Goal: Communication & Community: Answer question/provide support

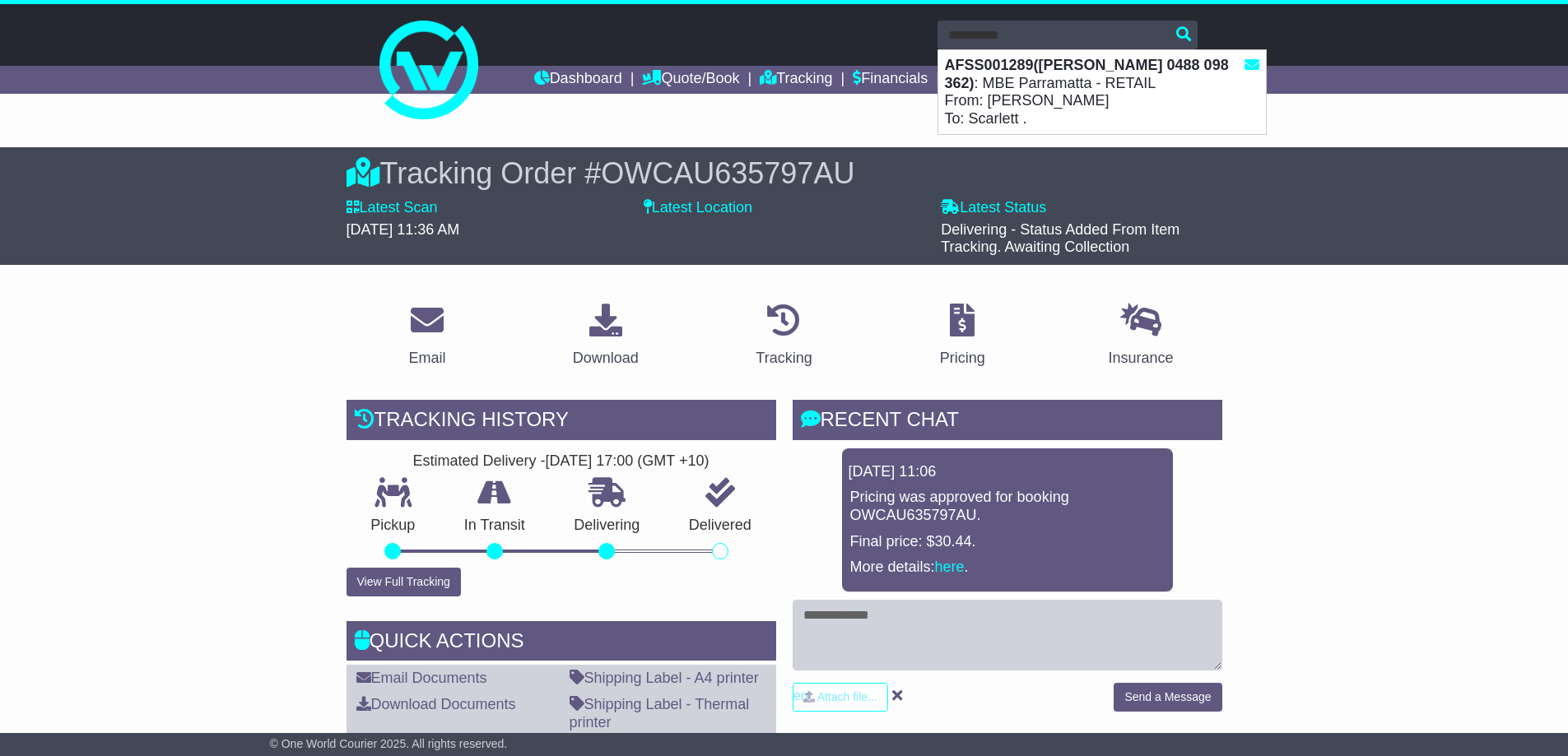
click at [1045, 59] on strong "AFSS001289([PERSON_NAME] 0488 098 362)" at bounding box center [1086, 74] width 284 height 34
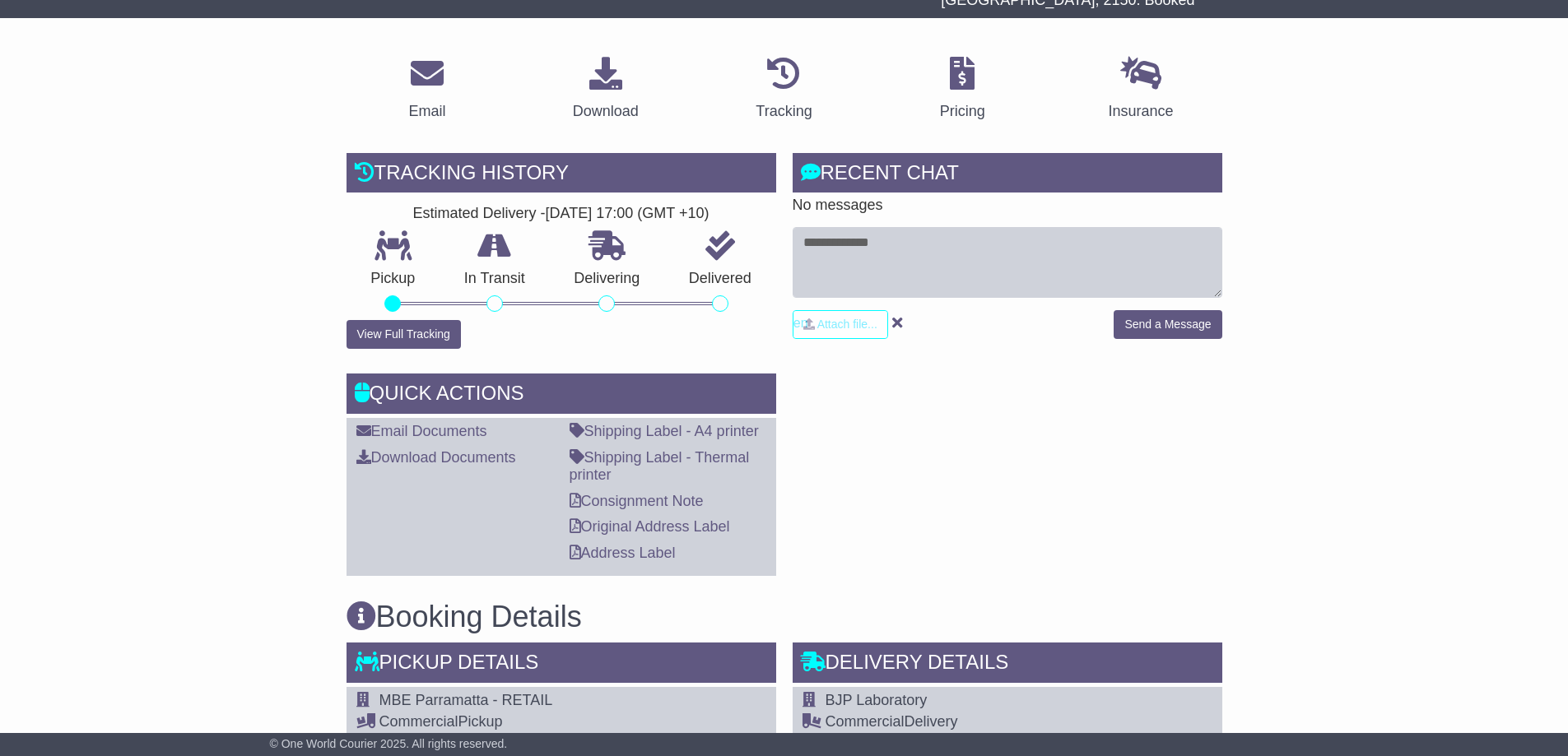
scroll to position [330, 0]
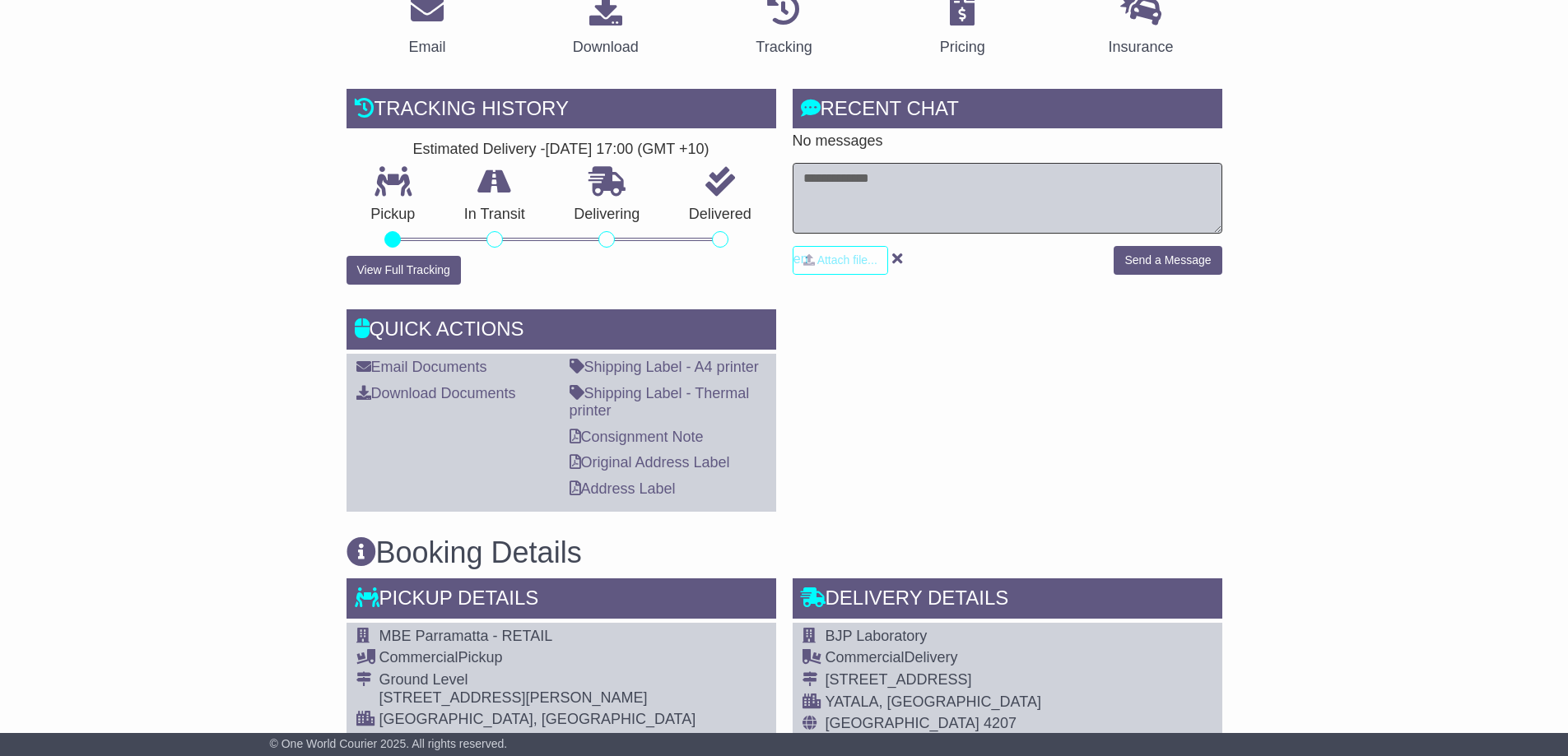
click at [969, 180] on textarea at bounding box center [1007, 198] width 430 height 70
type textarea "**********"
click at [1183, 249] on button "Send a Message" at bounding box center [1167, 260] width 107 height 28
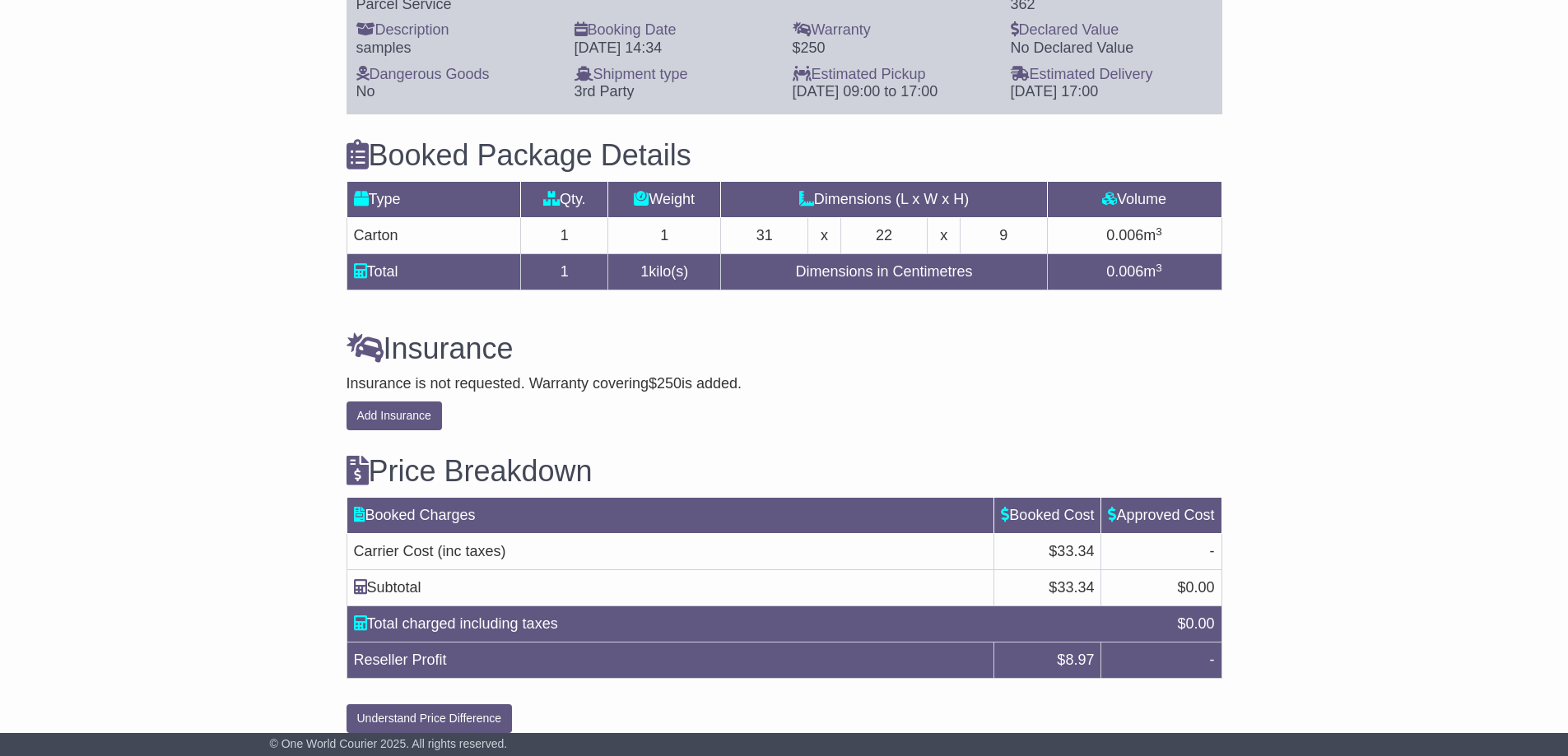
scroll to position [1287, 0]
drag, startPoint x: 1091, startPoint y: 642, endPoint x: 1043, endPoint y: 642, distance: 48.0
click at [1043, 642] on td "$ 8.97" at bounding box center [1047, 660] width 107 height 36
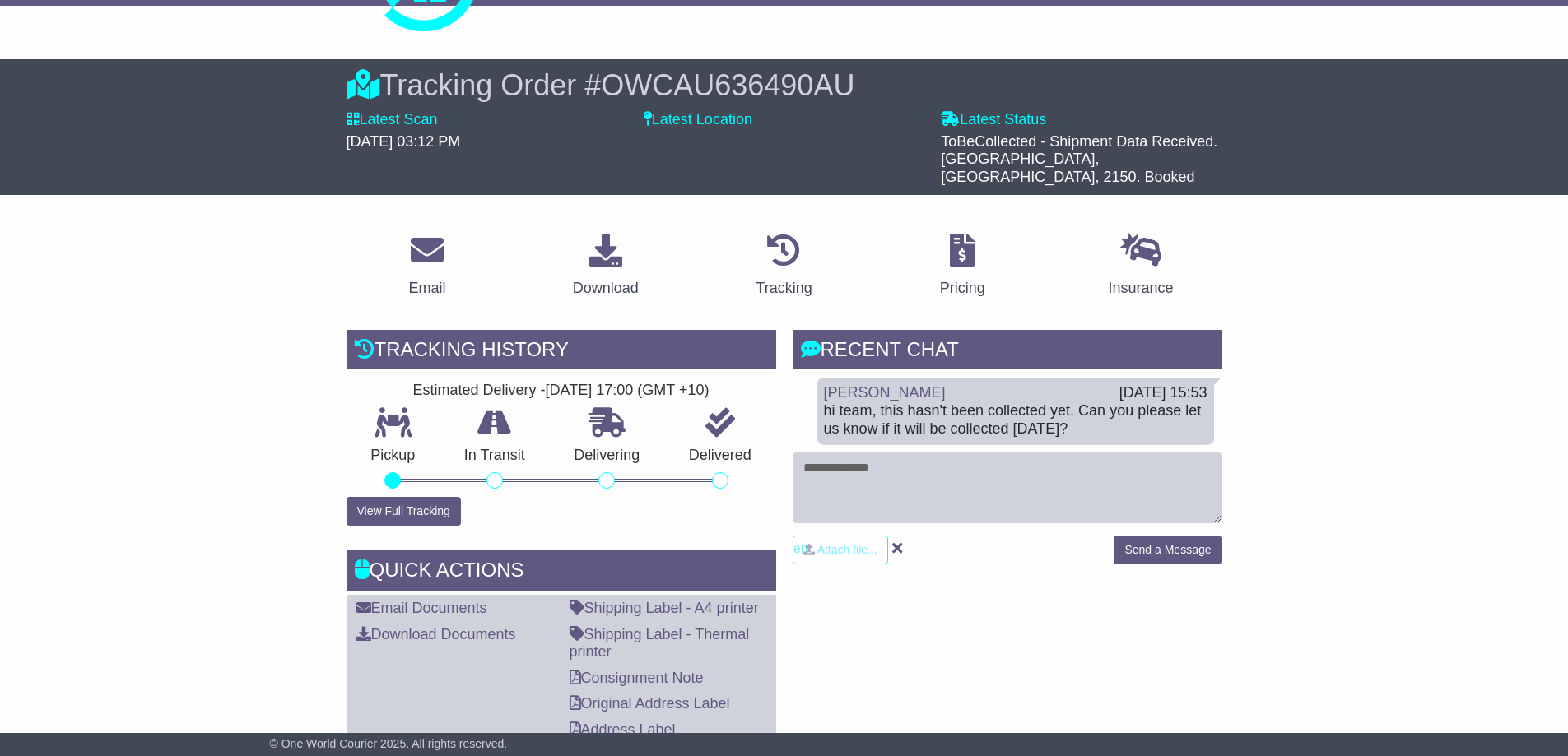
scroll to position [0, 0]
